Goal: Information Seeking & Learning: Compare options

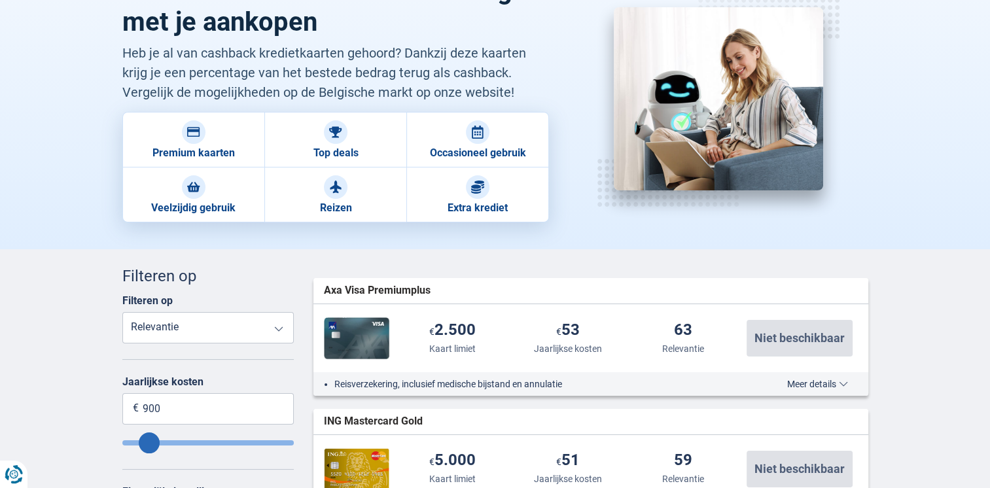
scroll to position [128, 0]
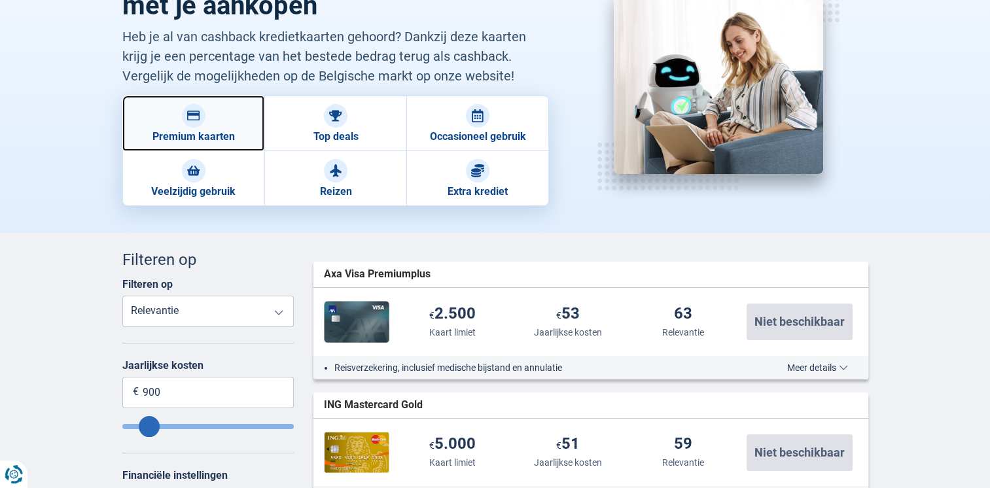
click at [194, 117] on img at bounding box center [193, 115] width 13 height 13
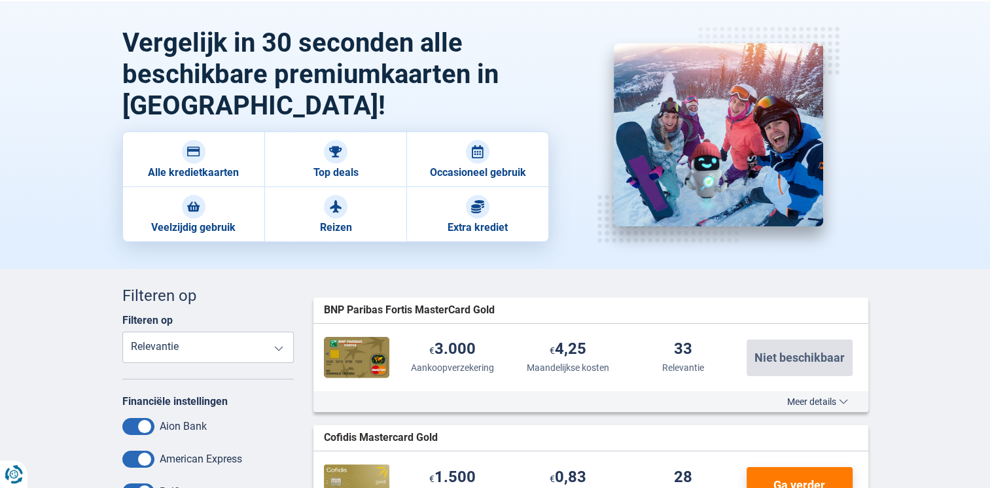
scroll to position [131, 0]
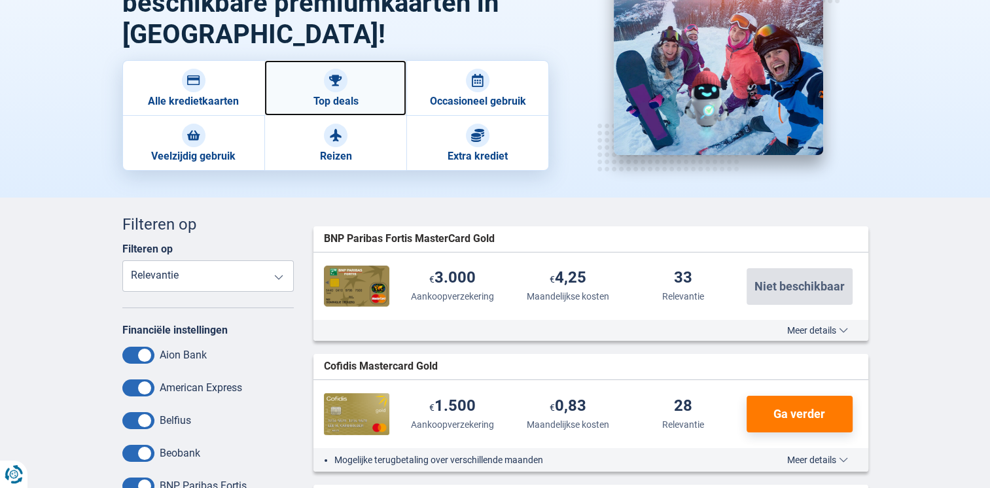
click at [346, 101] on link "Top deals" at bounding box center [335, 88] width 142 height 56
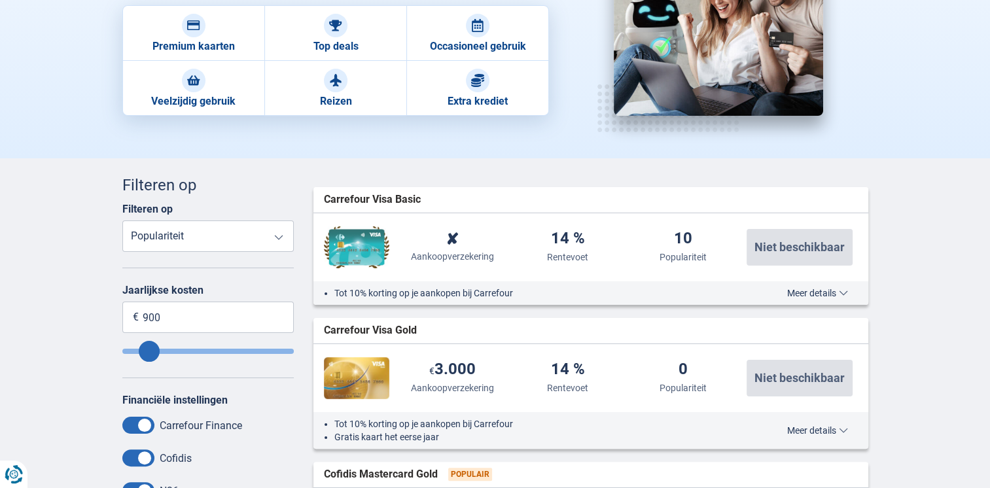
scroll to position [65, 0]
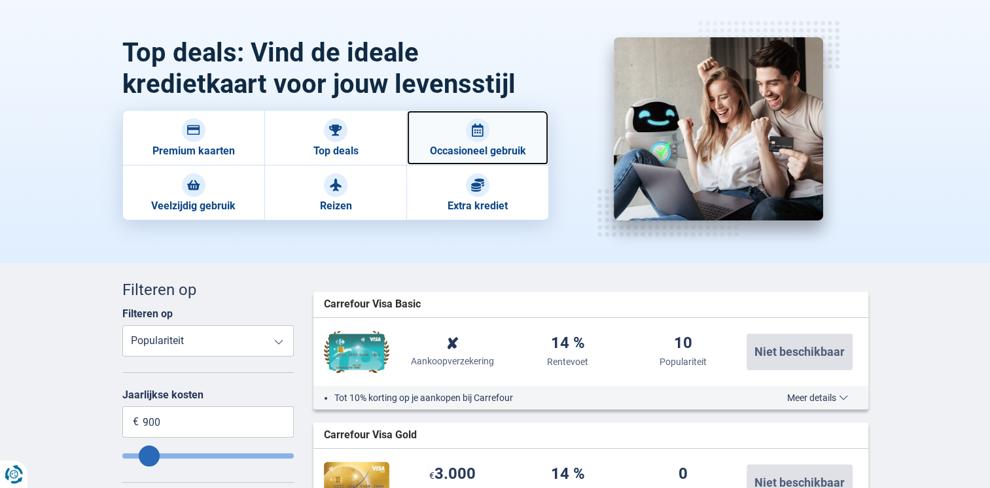
click at [481, 137] on div at bounding box center [478, 130] width 24 height 24
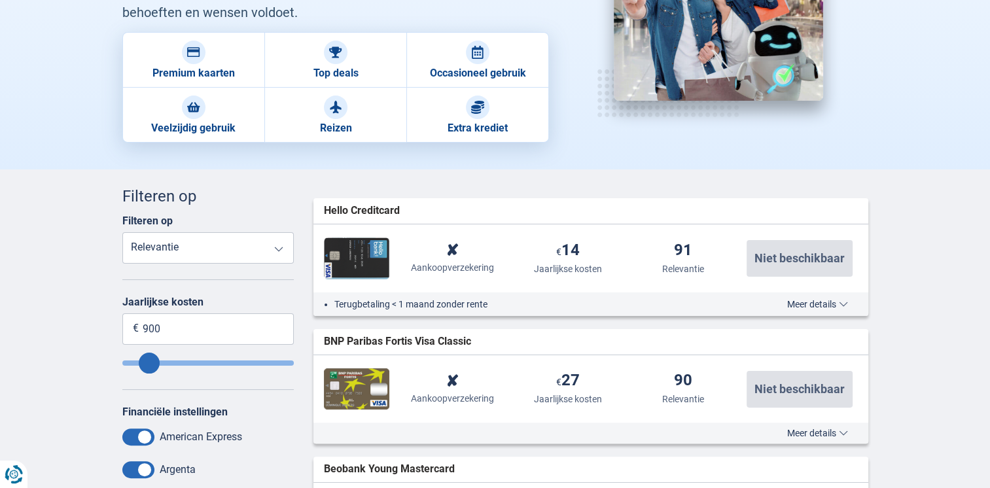
scroll to position [65, 0]
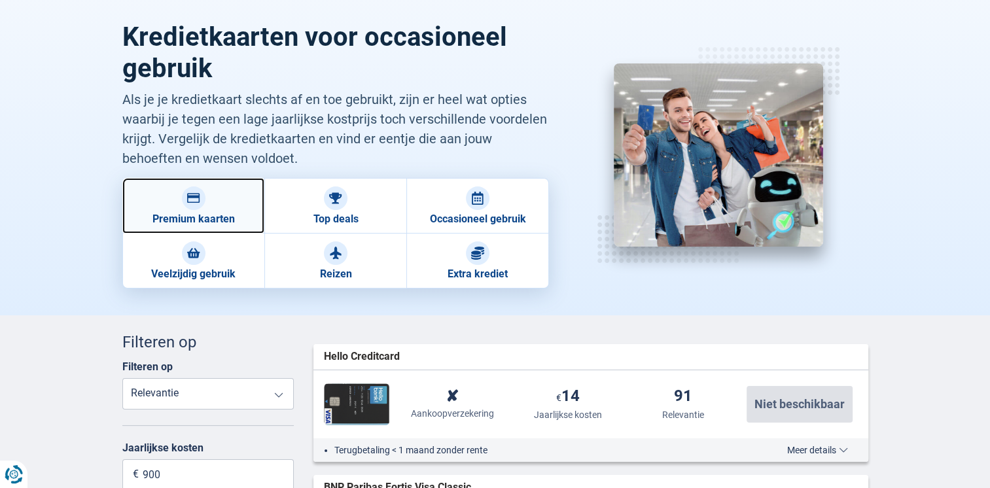
click at [184, 198] on div at bounding box center [194, 199] width 24 height 24
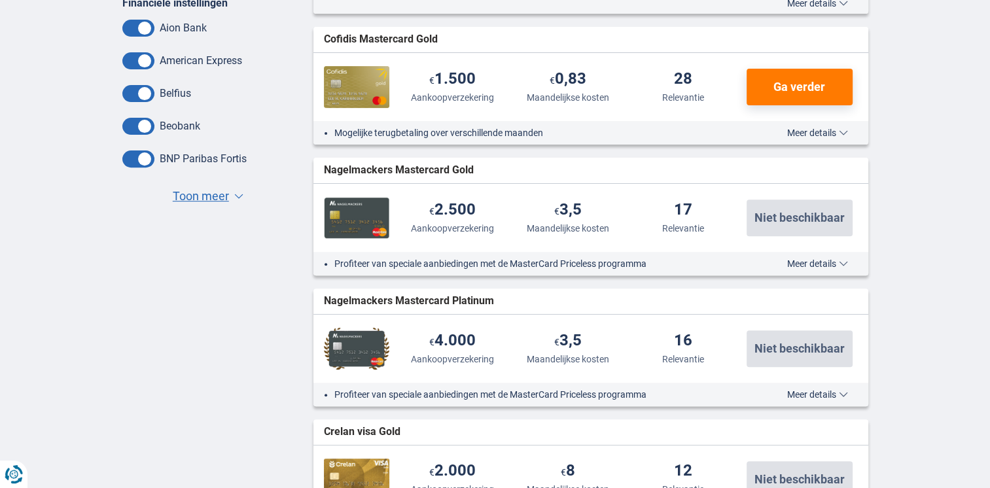
scroll to position [196, 0]
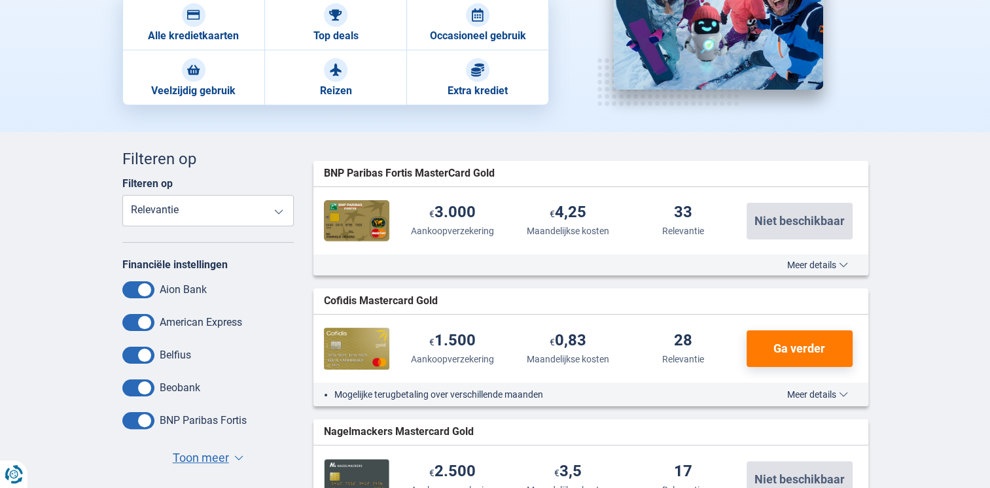
click at [141, 291] on span at bounding box center [138, 289] width 32 height 17
click at [0, 0] on input "checkbox" at bounding box center [0, 0] width 0 height 0
click at [145, 325] on span at bounding box center [138, 322] width 32 height 17
click at [0, 0] on input "checkbox" at bounding box center [0, 0] width 0 height 0
click at [141, 387] on span at bounding box center [138, 388] width 32 height 17
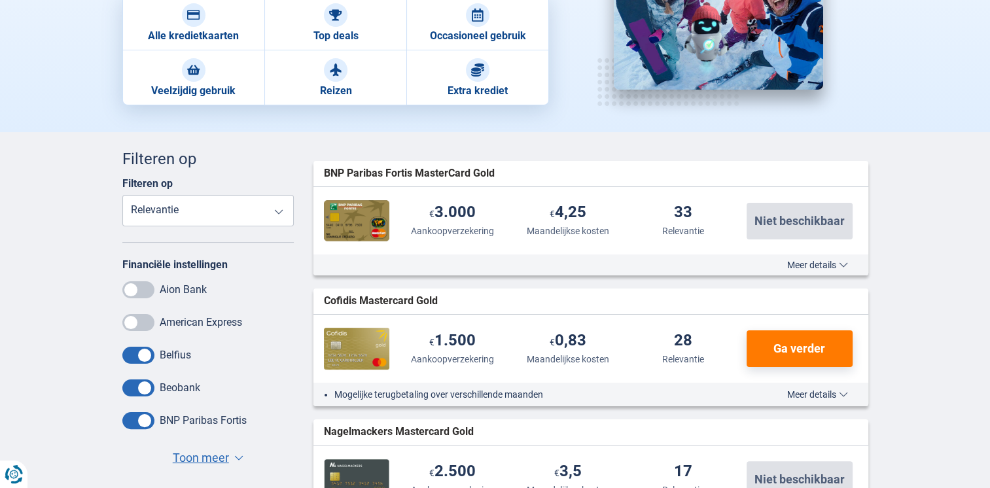
click at [0, 0] on input "checkbox" at bounding box center [0, 0] width 0 height 0
click at [145, 420] on span at bounding box center [138, 420] width 32 height 17
click at [0, 0] on input "checkbox" at bounding box center [0, 0] width 0 height 0
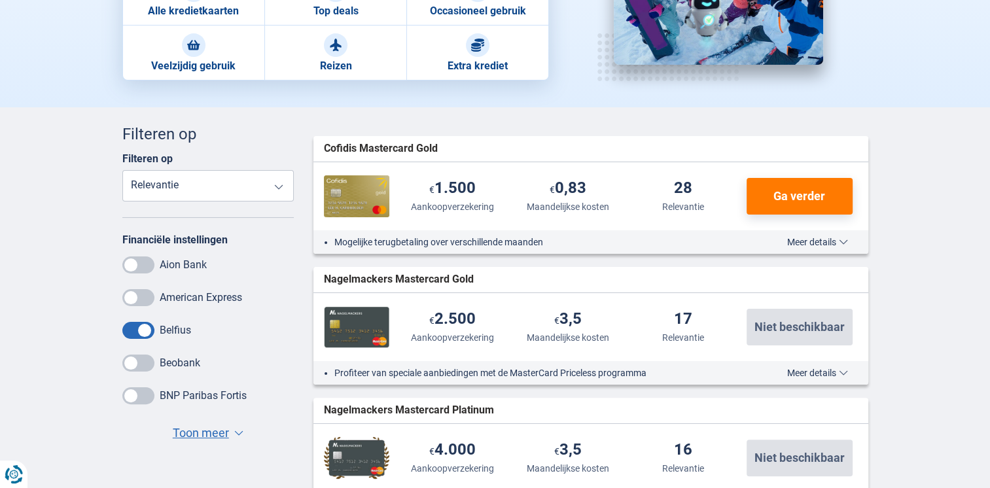
scroll to position [135, 0]
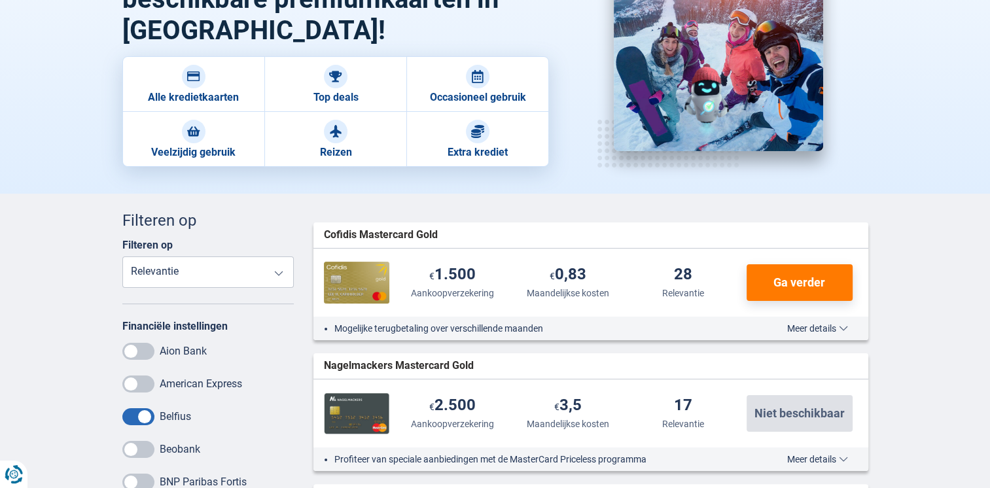
click at [278, 275] on select "Reisongevallenverzekering Aankoopverzekering Maandelijkse kosten Relevantie" at bounding box center [208, 272] width 172 height 31
select select "MonthlyFee+"
click at [122, 257] on select "Reisongevallenverzekering Aankoopverzekering Maandelijkse kosten Relevantie" at bounding box center [208, 272] width 172 height 31
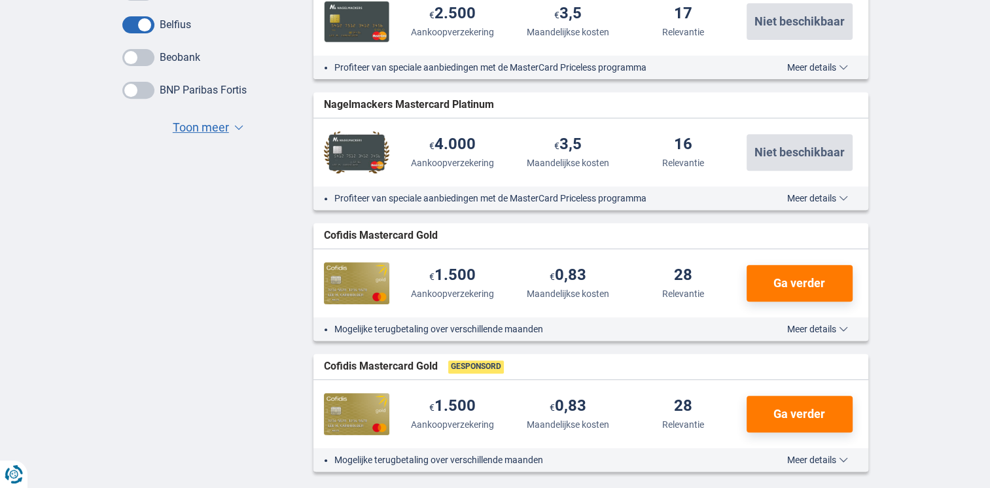
scroll to position [504, 0]
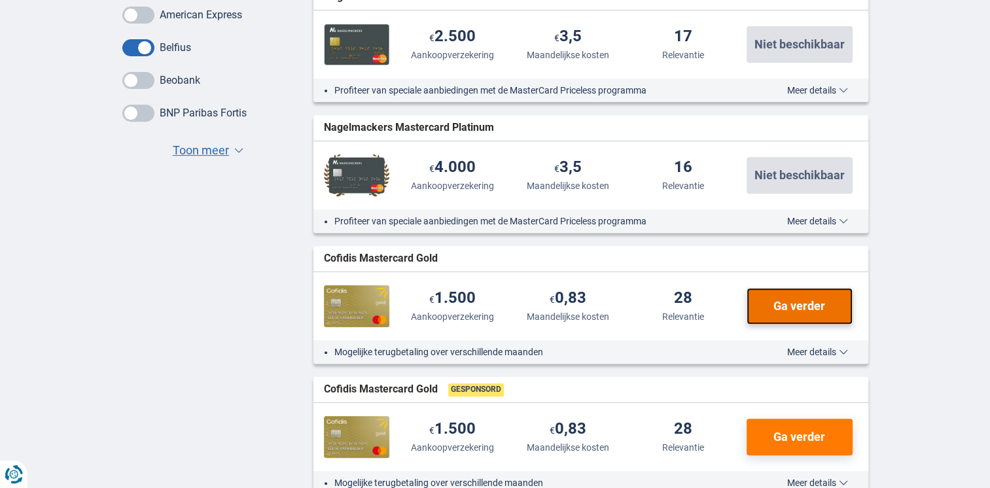
click at [778, 306] on span "Ga verder" at bounding box center [800, 306] width 52 height 12
